Goal: Find specific page/section: Find specific page/section

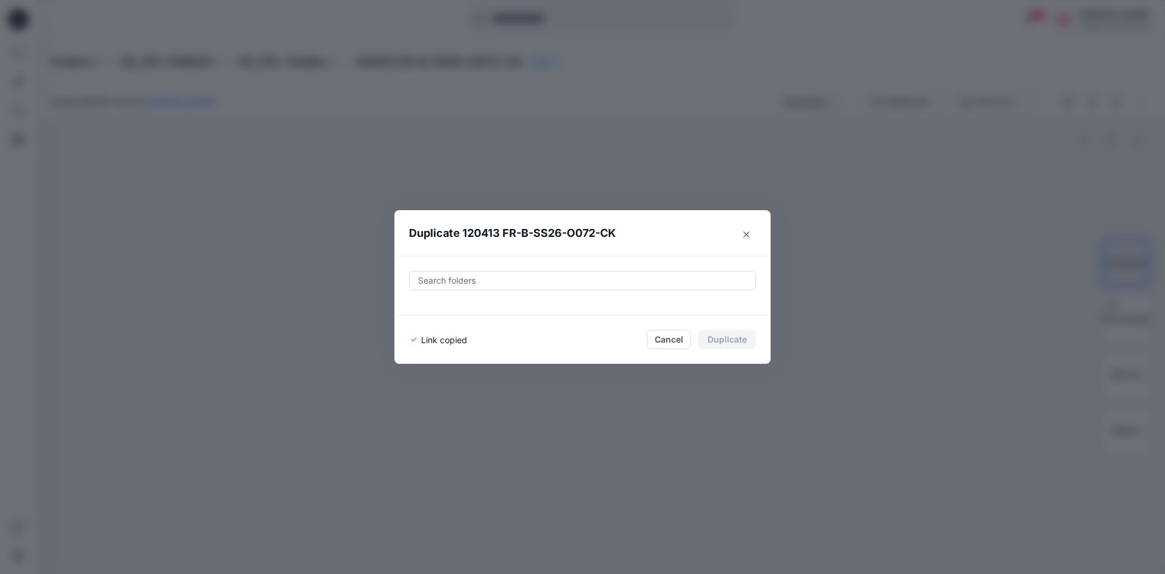
click at [748, 231] on icon "Close" at bounding box center [746, 234] width 6 height 6
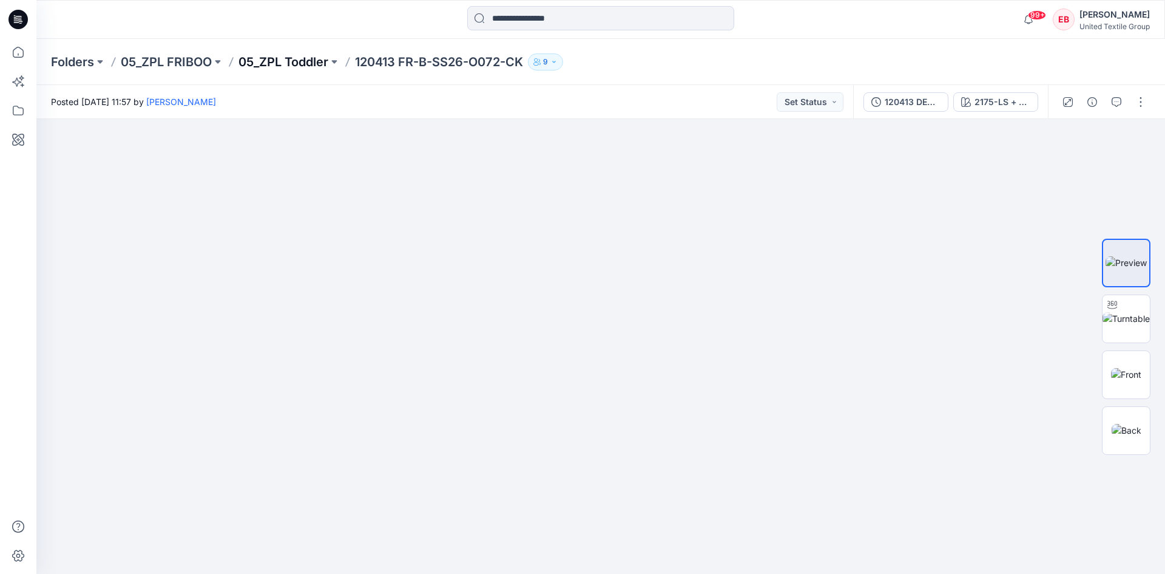
click at [283, 64] on p "05_ZPL Toddler" at bounding box center [284, 61] width 90 height 17
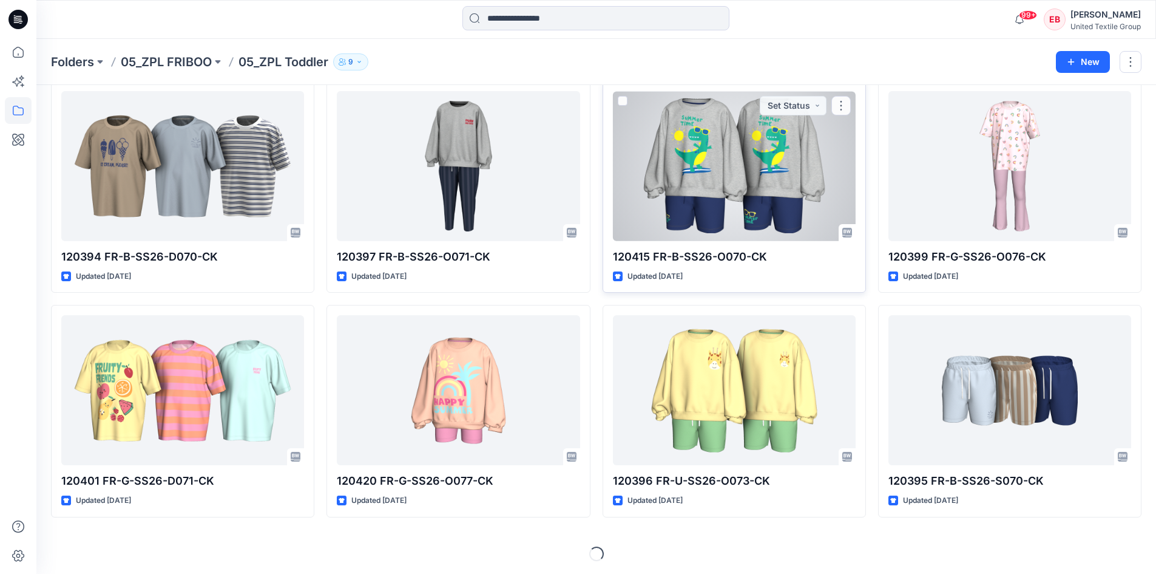
scroll to position [281, 0]
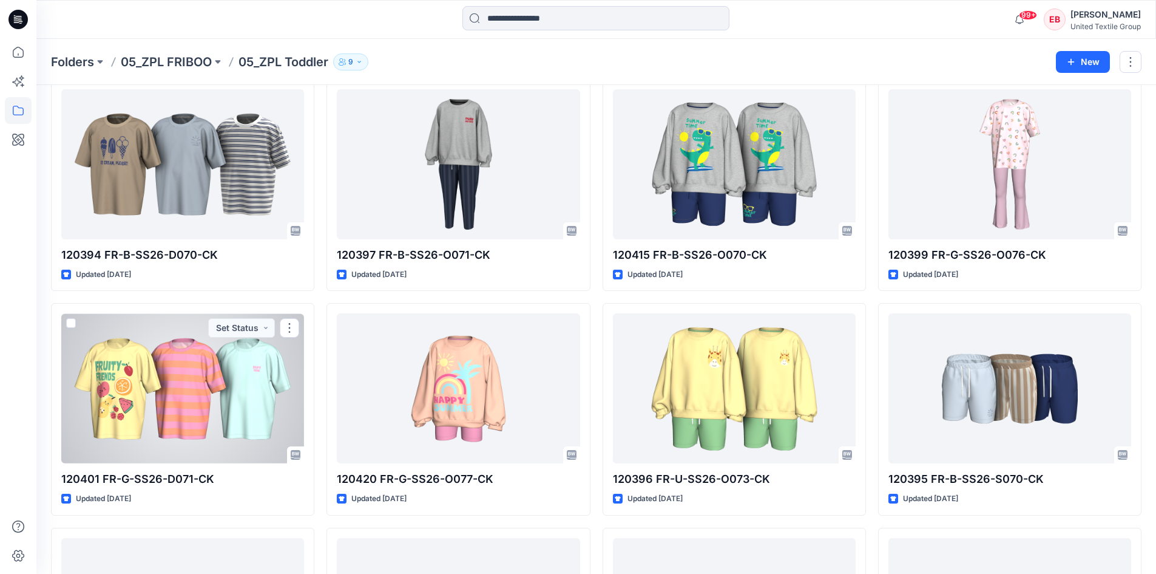
click at [222, 374] on div at bounding box center [182, 388] width 243 height 150
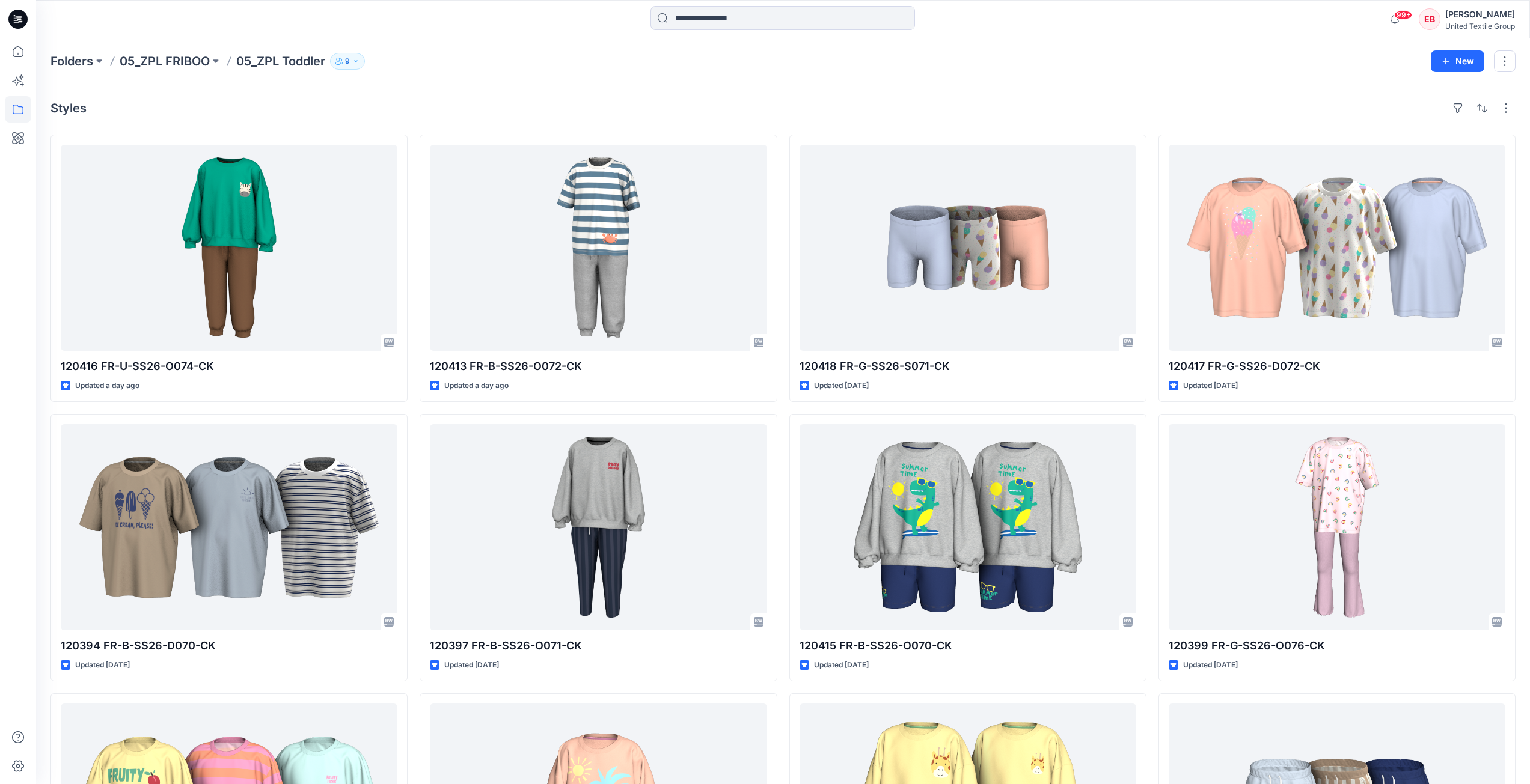
scroll to position [300, 0]
